Goal: Transaction & Acquisition: Purchase product/service

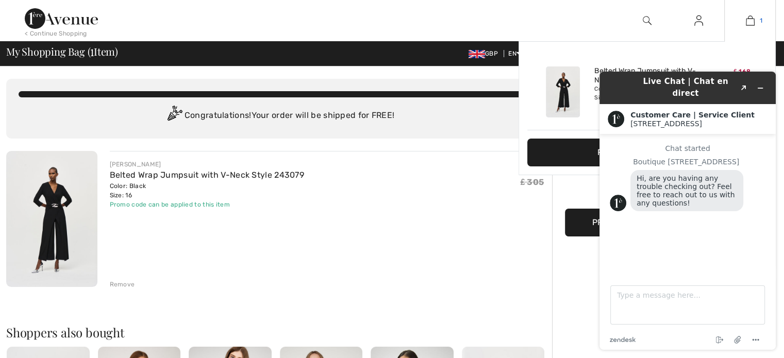
click at [750, 20] on img at bounding box center [750, 20] width 9 height 12
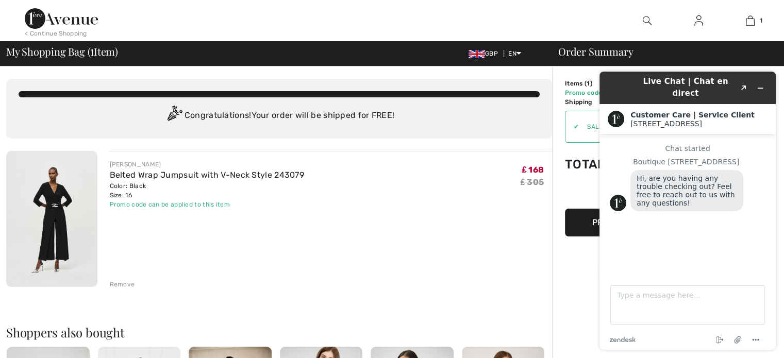
click at [52, 237] on img at bounding box center [51, 219] width 91 height 136
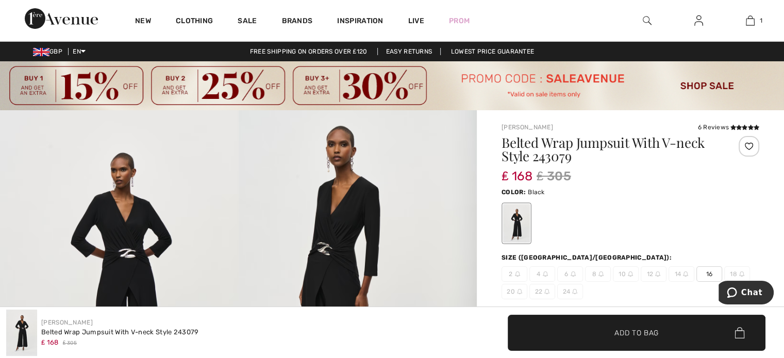
click at [342, 269] on img at bounding box center [358, 288] width 239 height 357
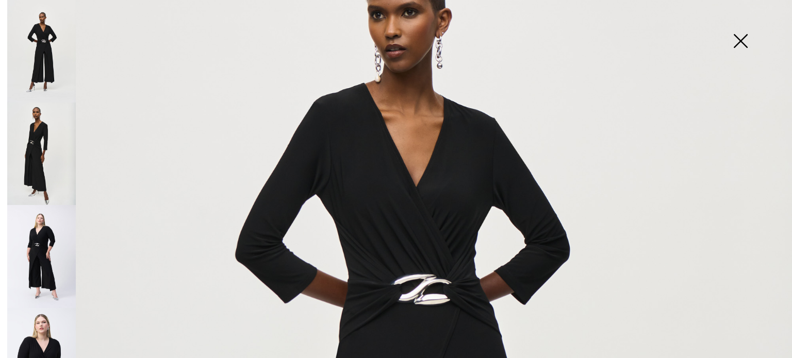
scroll to position [165, 0]
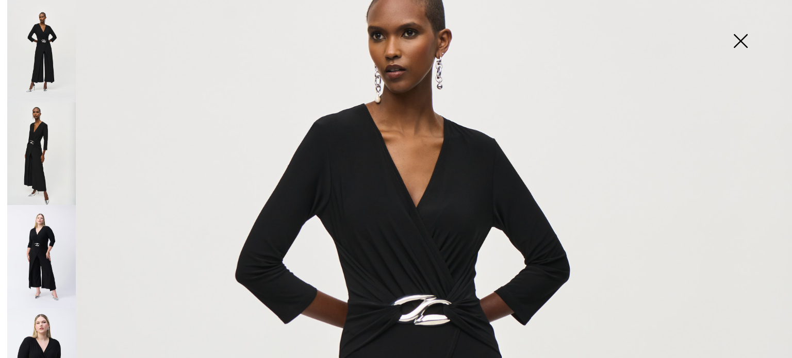
click at [32, 137] on img at bounding box center [41, 154] width 69 height 103
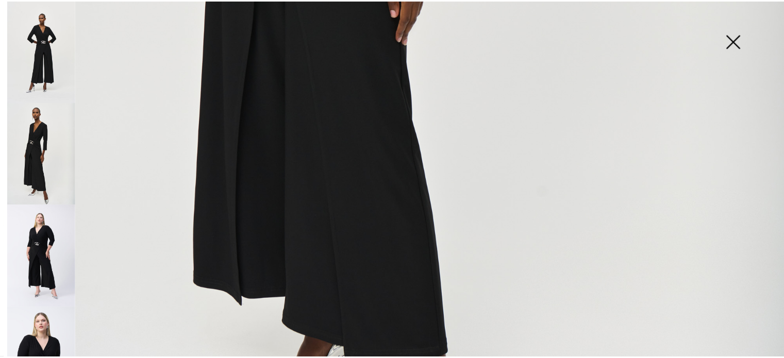
scroll to position [763, 0]
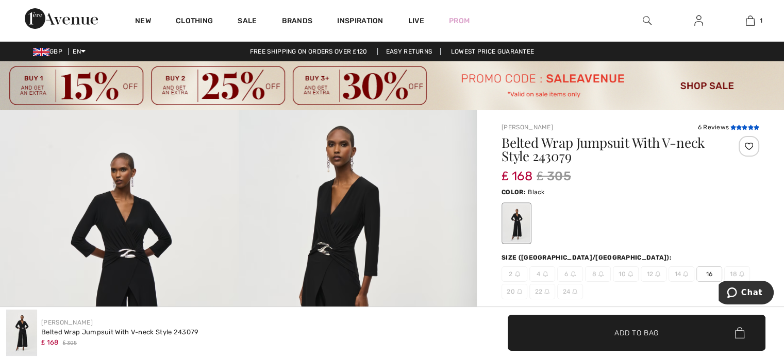
click at [733, 125] on icon at bounding box center [733, 127] width 6 height 5
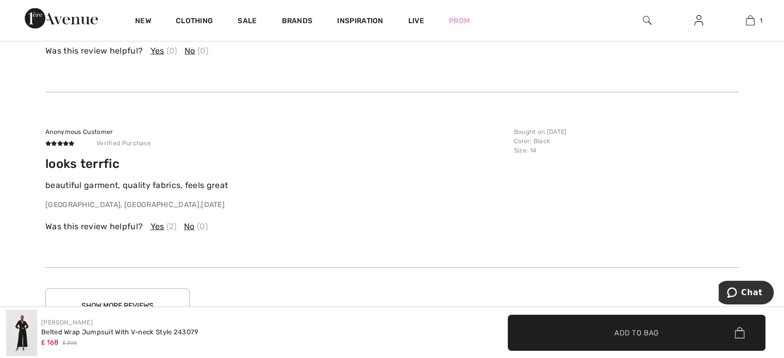
scroll to position [2329, 0]
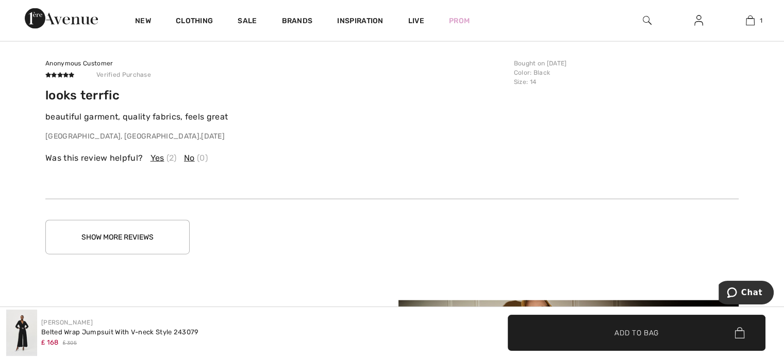
click at [138, 238] on button "Show More Reviews" at bounding box center [117, 237] width 144 height 35
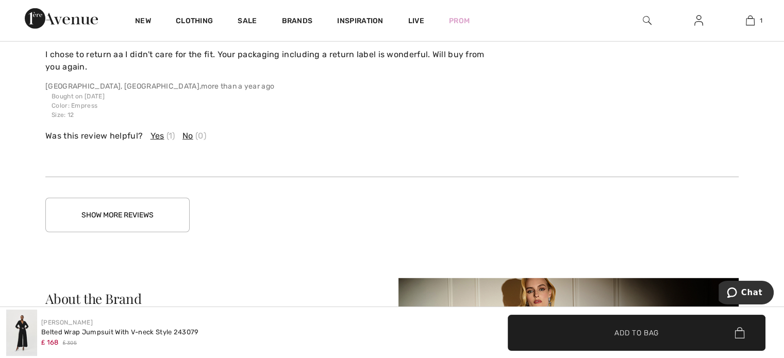
scroll to position [3003, 0]
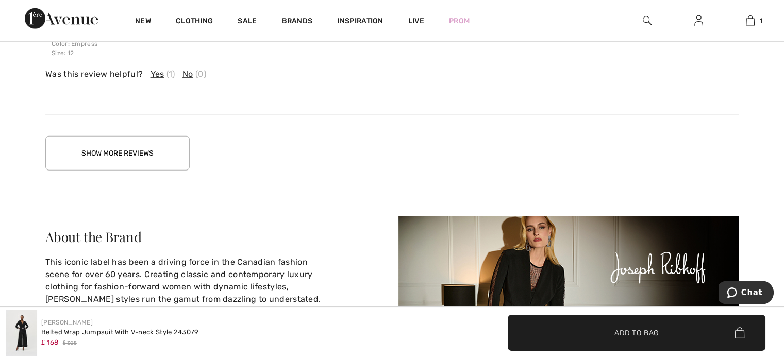
click at [142, 149] on button "Show More Reviews" at bounding box center [117, 153] width 144 height 35
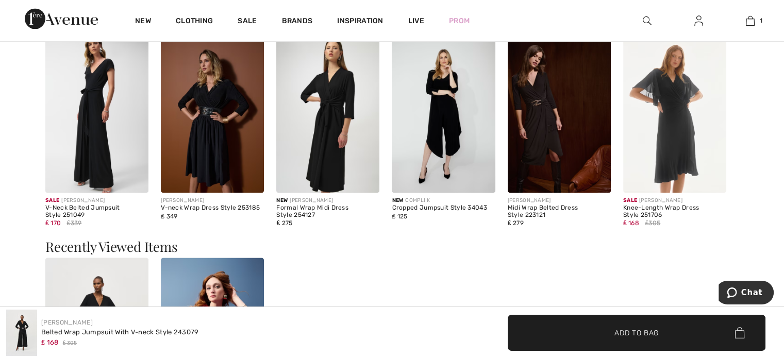
scroll to position [1601, 0]
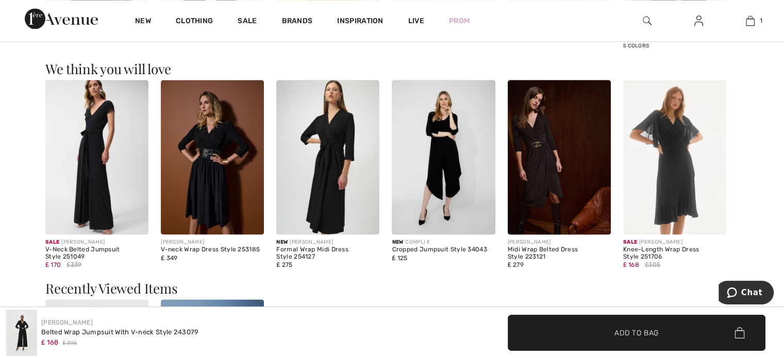
click at [672, 147] on img at bounding box center [674, 157] width 103 height 155
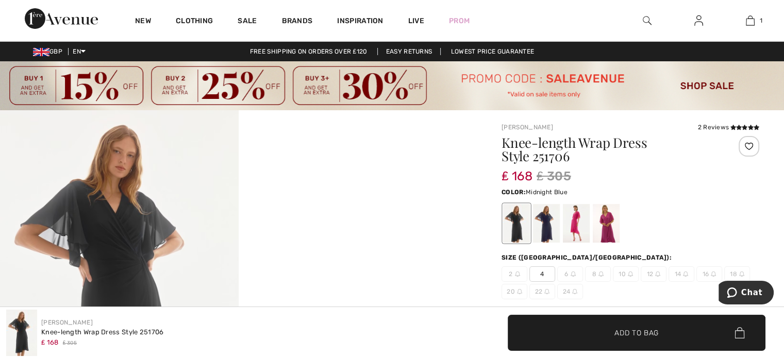
click at [542, 220] on div at bounding box center [546, 223] width 27 height 39
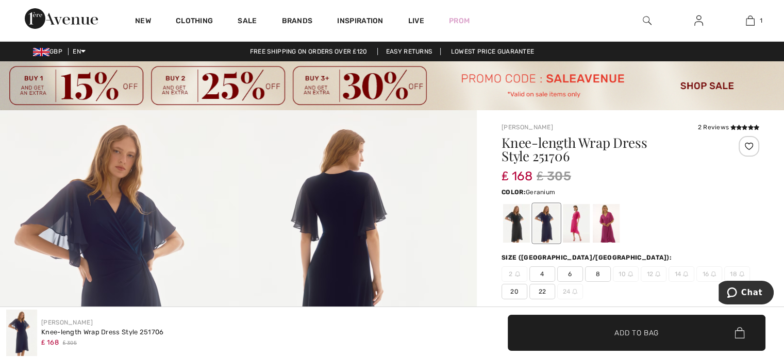
click at [575, 218] on div at bounding box center [576, 223] width 27 height 39
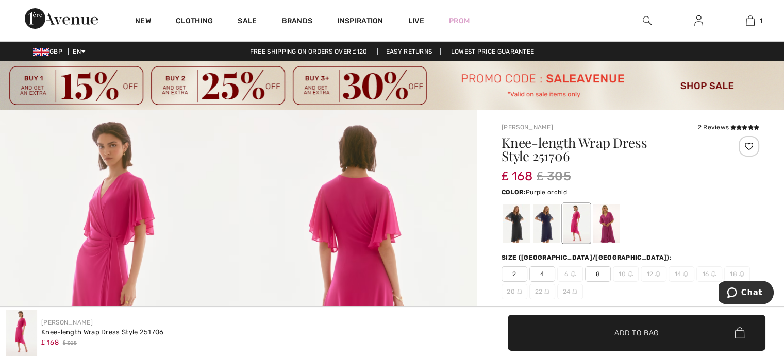
click at [607, 222] on div at bounding box center [606, 223] width 27 height 39
